Goal: Information Seeking & Learning: Learn about a topic

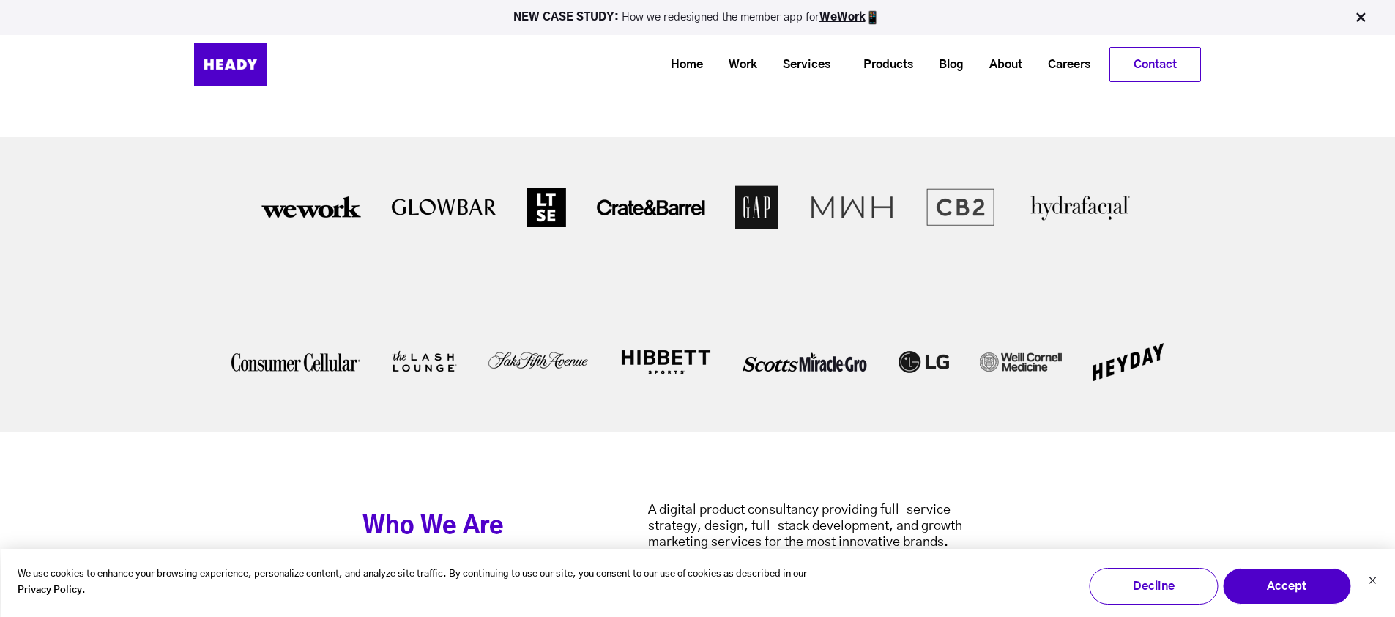
scroll to position [3001, 0]
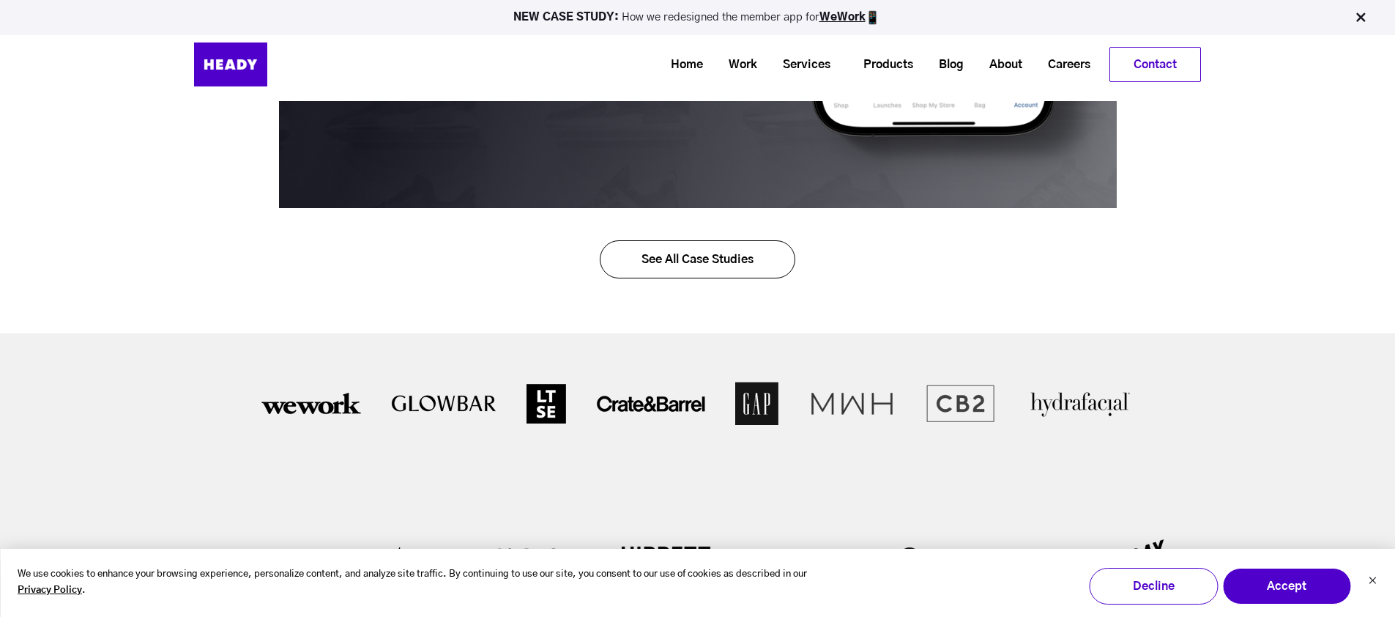
click at [679, 270] on link "See All Case Studies" at bounding box center [697, 259] width 195 height 38
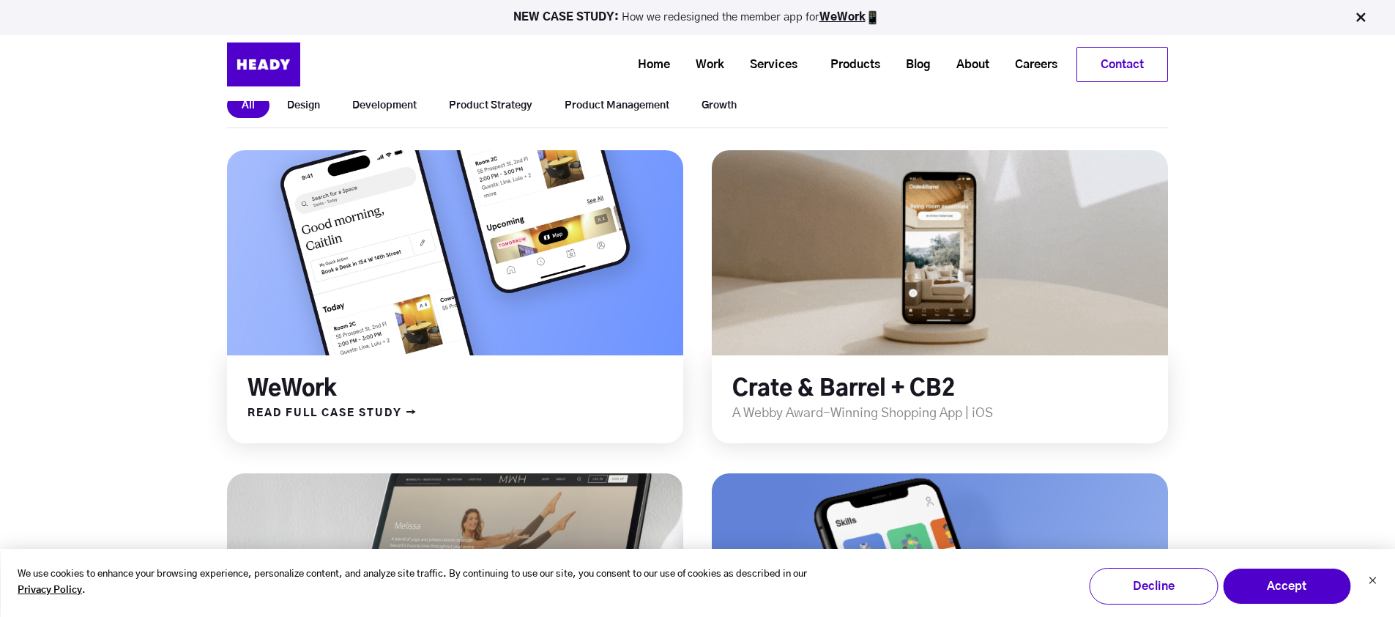
scroll to position [407, 0]
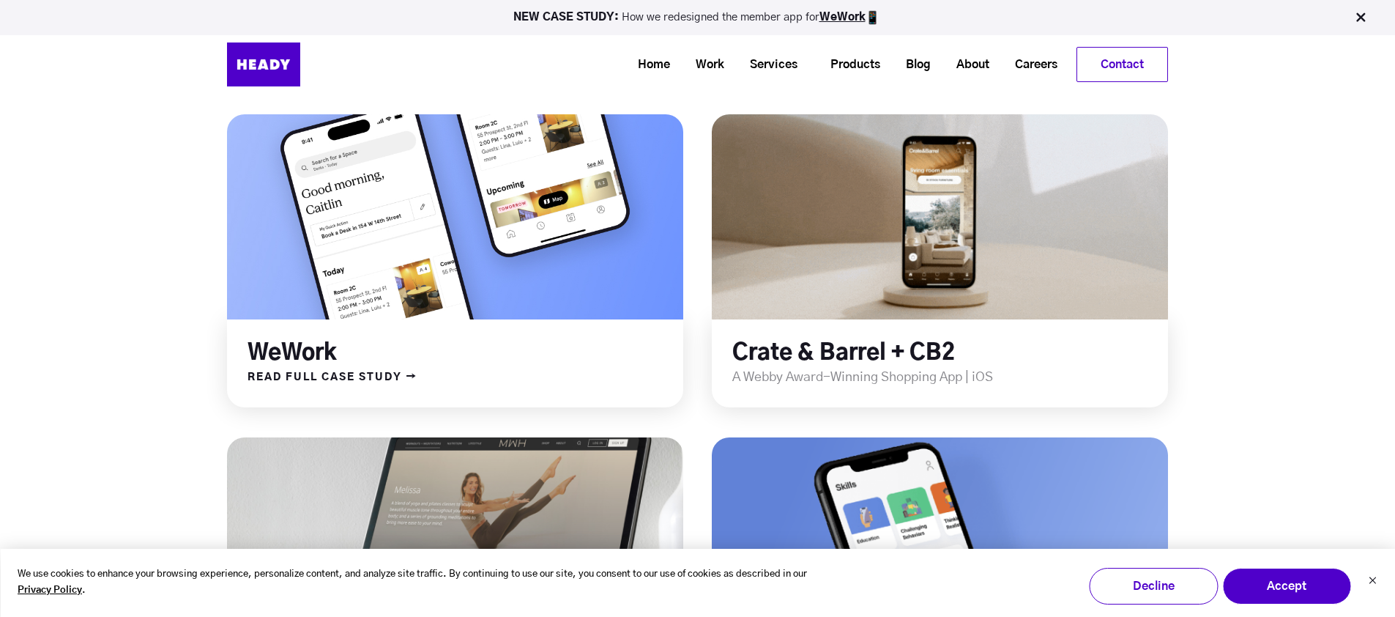
click at [414, 235] on link at bounding box center [456, 217] width 548 height 246
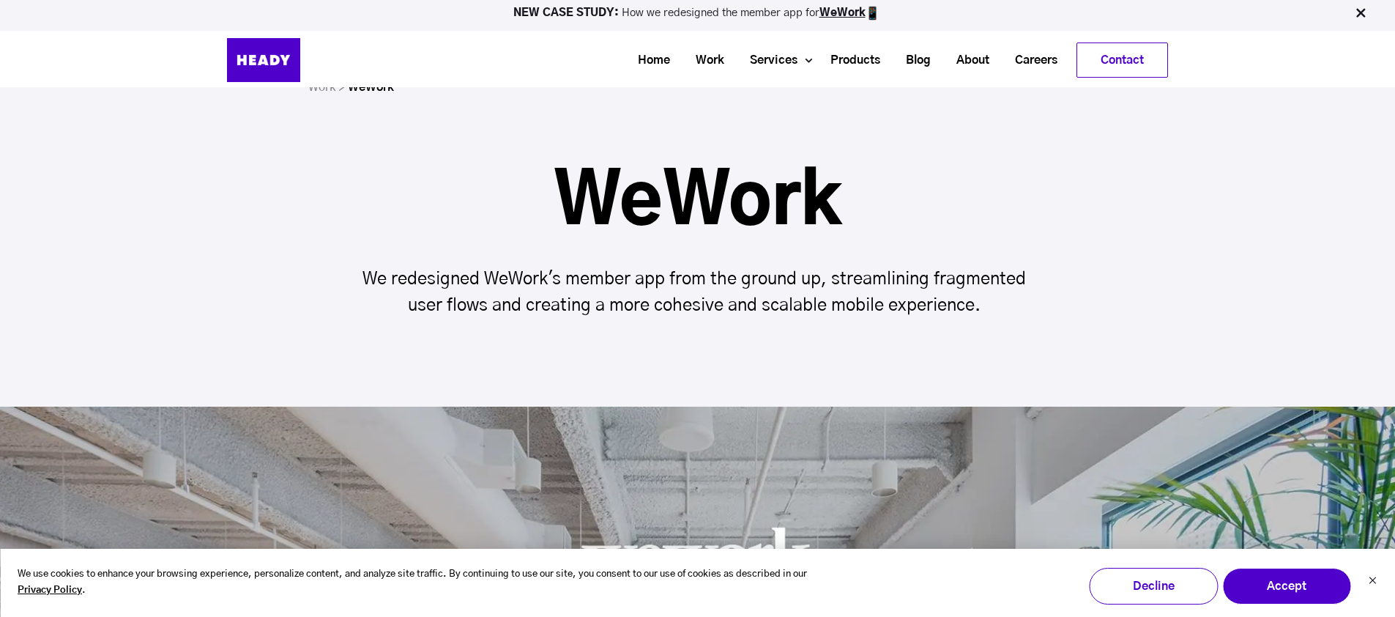
scroll to position [48, 0]
click at [1308, 584] on button "Accept" at bounding box center [1286, 585] width 129 height 37
